Goal: Task Accomplishment & Management: Complete application form

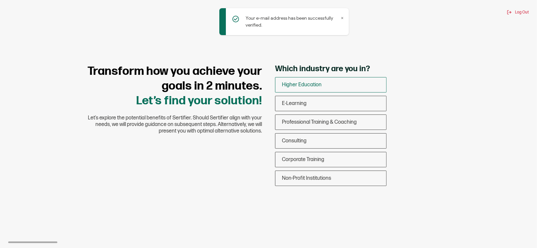
click at [325, 82] on div "Higher Education" at bounding box center [330, 84] width 111 height 15
click at [0, 0] on input "Higher Education" at bounding box center [0, 0] width 0 height 0
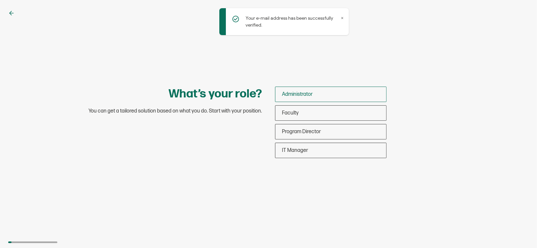
click at [314, 94] on div "Administrator" at bounding box center [330, 94] width 111 height 15
click at [0, 0] on input "Administrator" at bounding box center [0, 0] width 0 height 0
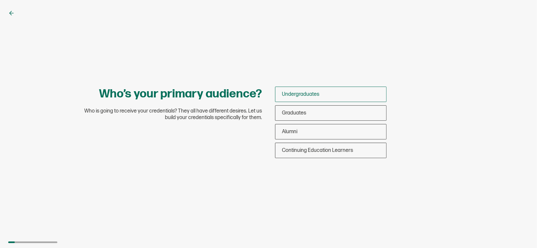
click at [314, 96] on span "Undergraduates" at bounding box center [300, 94] width 37 height 6
click at [0, 0] on input "Undergraduates" at bounding box center [0, 0] width 0 height 0
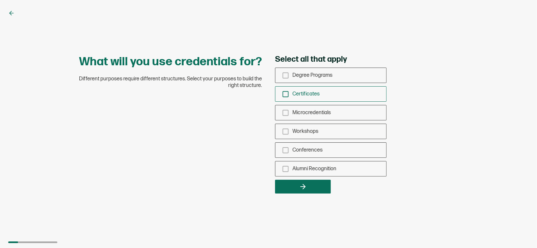
click at [287, 92] on icon "checkbox-group" at bounding box center [285, 93] width 7 height 7
click at [0, 0] on input "Certificates" at bounding box center [0, 0] width 0 height 0
click at [306, 186] on icon "button" at bounding box center [303, 187] width 8 height 8
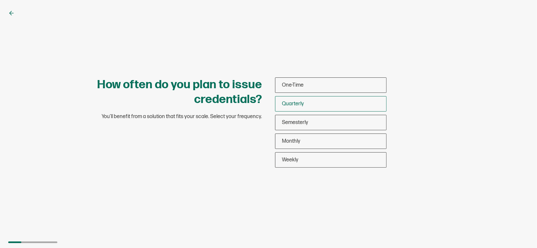
click at [300, 104] on span "Quarterly" at bounding box center [293, 104] width 22 height 6
click at [0, 0] on input "Quarterly" at bounding box center [0, 0] width 0 height 0
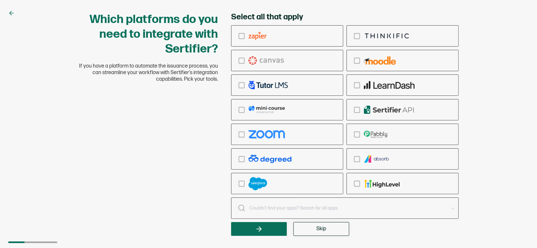
click at [316, 229] on span "Skip" at bounding box center [321, 228] width 10 height 5
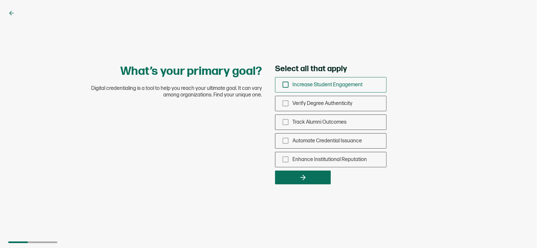
click at [286, 86] on icon "checkbox-group" at bounding box center [285, 84] width 7 height 7
click at [0, 0] on input "Increase Student Engagement" at bounding box center [0, 0] width 0 height 0
click at [285, 125] on icon "checkbox-group" at bounding box center [285, 121] width 7 height 7
click at [0, 0] on input "Track Alumni Outcomes" at bounding box center [0, 0] width 0 height 0
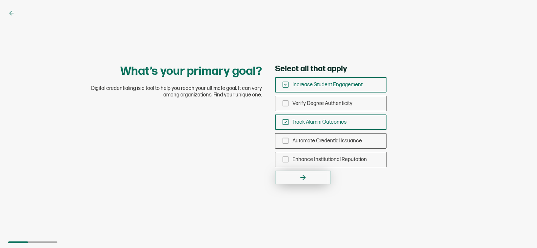
click at [306, 178] on icon "button" at bounding box center [303, 177] width 8 height 8
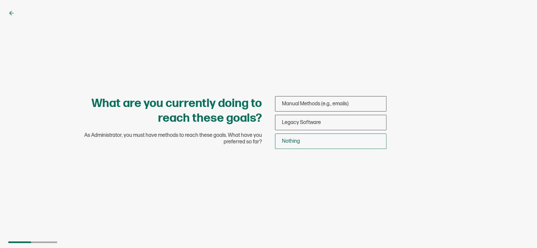
click at [297, 134] on div "Manual Methods (e.g., emails) Legacy Software Nothing" at bounding box center [330, 122] width 111 height 53
click at [299, 139] on span "Nothing" at bounding box center [291, 141] width 18 height 6
click at [0, 0] on input "Nothing" at bounding box center [0, 0] width 0 height 0
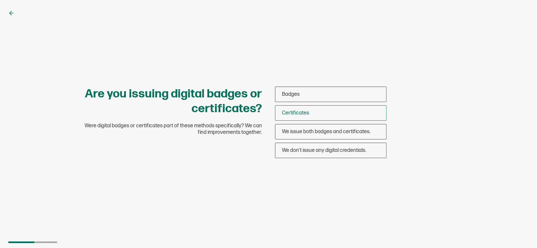
click at [294, 113] on span "Certificates" at bounding box center [295, 113] width 27 height 6
click at [0, 0] on input "Certificates" at bounding box center [0, 0] width 0 height 0
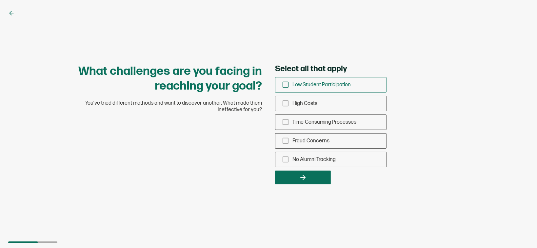
click at [288, 85] on rect "checkbox-group" at bounding box center [286, 85] width 6 height 6
click at [0, 0] on input "Low Student Participation" at bounding box center [0, 0] width 0 height 0
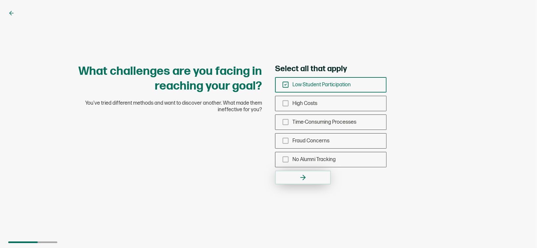
click at [304, 178] on icon "button" at bounding box center [303, 177] width 8 height 8
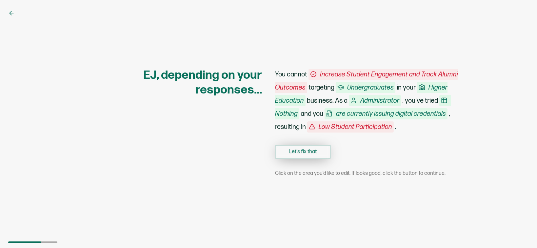
click at [298, 154] on button "Let's fix that" at bounding box center [303, 152] width 56 height 14
